Goal: Information Seeking & Learning: Learn about a topic

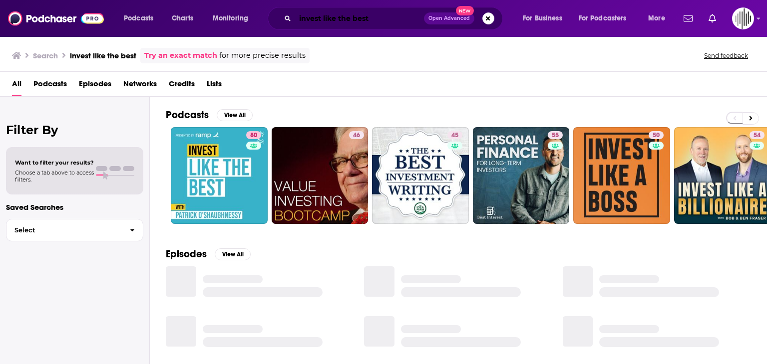
click at [337, 22] on input "invest like the best" at bounding box center [359, 18] width 129 height 16
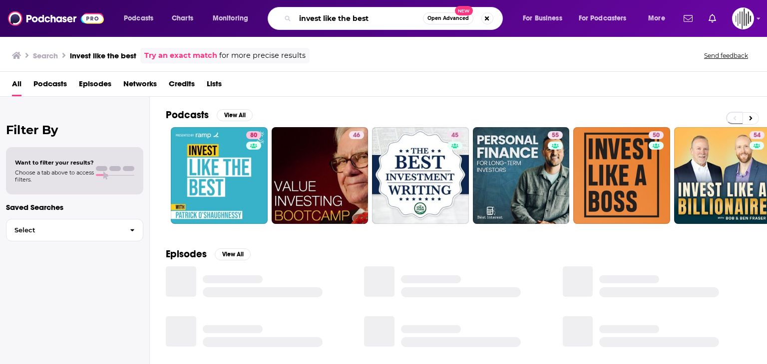
click at [337, 22] on input "invest like the best" at bounding box center [359, 18] width 128 height 16
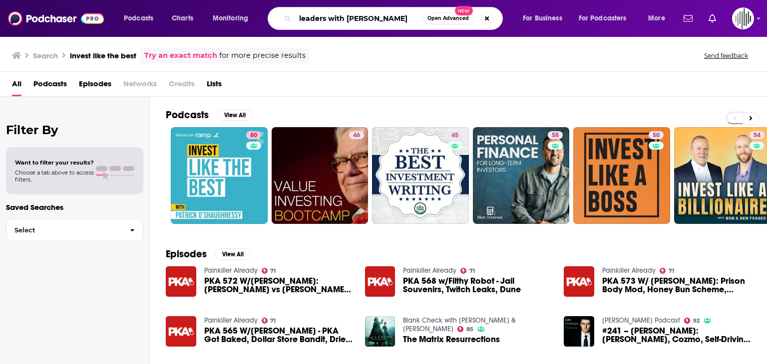
type input "leaders with [PERSON_NAME]"
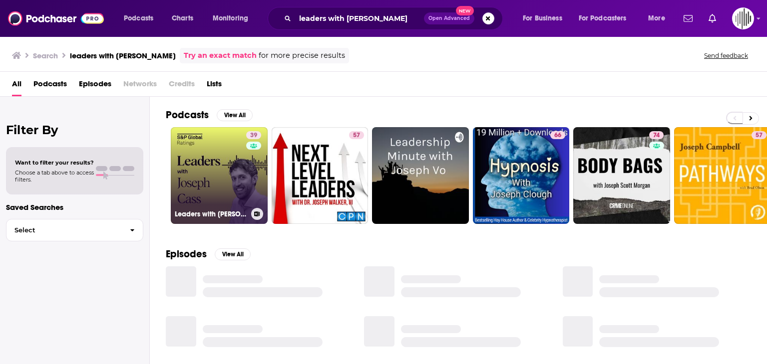
click at [230, 165] on link "39 Leaders with [PERSON_NAME]" at bounding box center [219, 175] width 97 height 97
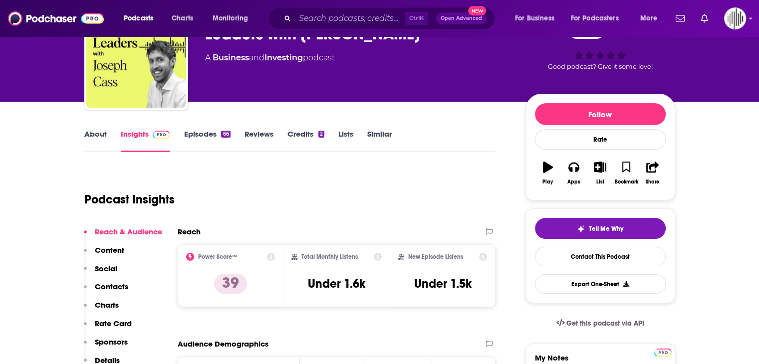
scroll to position [65, 0]
